Goal: Check status: Check status

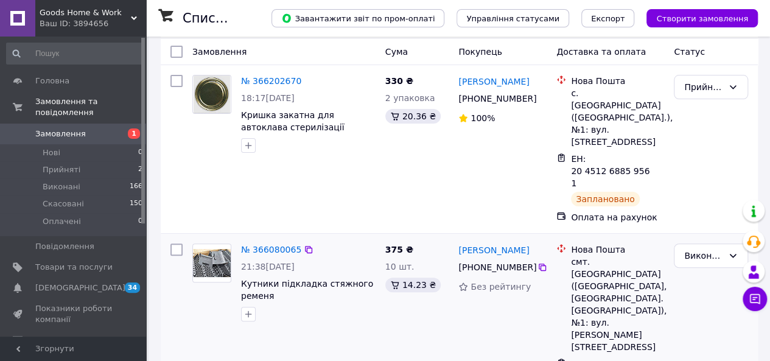
scroll to position [51, 0]
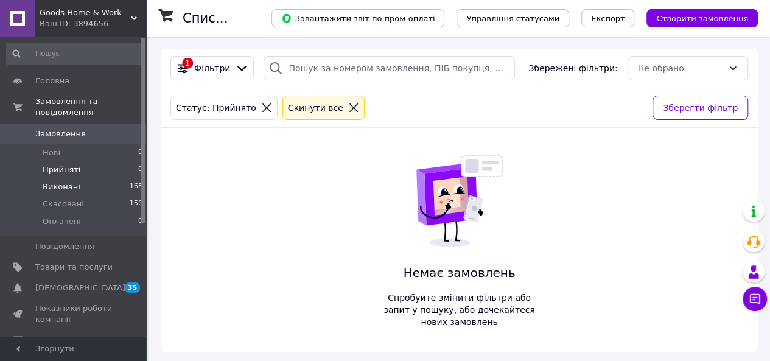
click at [67, 181] on span "Виконані" at bounding box center [62, 186] width 38 height 11
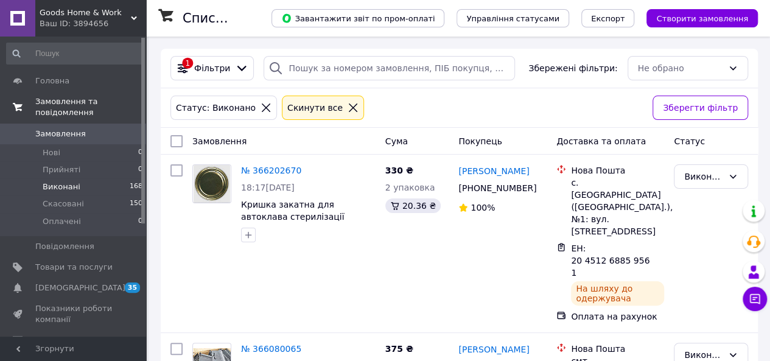
click at [71, 99] on span "Замовлення та повідомлення" at bounding box center [90, 107] width 111 height 22
